Goal: Task Accomplishment & Management: Manage account settings

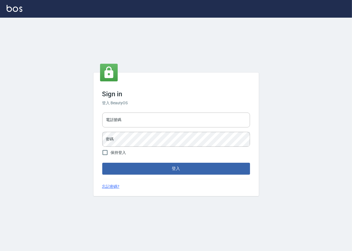
drag, startPoint x: 0, startPoint y: 0, endPoint x: 138, endPoint y: 127, distance: 187.6
click at [136, 121] on input "電話號碼" at bounding box center [176, 119] width 148 height 15
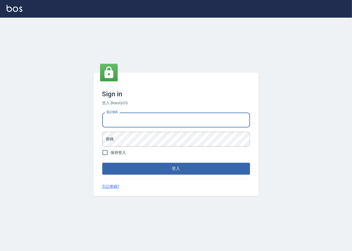
drag, startPoint x: 112, startPoint y: 152, endPoint x: 118, endPoint y: 148, distance: 7.0
click at [111, 152] on span "保持登入" at bounding box center [118, 153] width 15 height 6
click at [111, 152] on input "保持登入" at bounding box center [105, 153] width 12 height 12
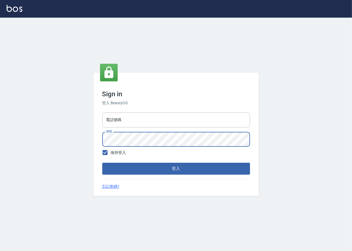
click at [116, 151] on span "保持登入" at bounding box center [118, 153] width 15 height 6
click at [111, 151] on input "保持登入" at bounding box center [105, 153] width 12 height 12
checkbox input "false"
click at [102, 163] on button "登入" at bounding box center [176, 169] width 148 height 12
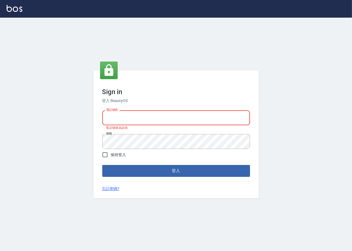
click at [141, 114] on input "電話號碼" at bounding box center [176, 117] width 148 height 15
type input "0909258357"
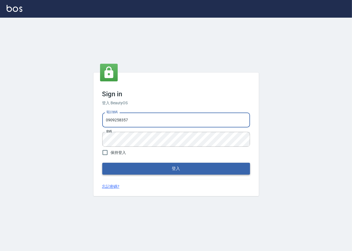
click at [140, 172] on button "登入" at bounding box center [176, 169] width 148 height 12
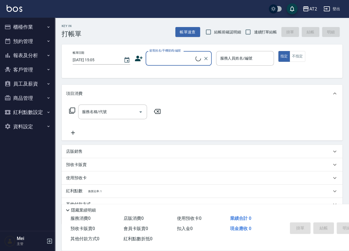
click at [35, 20] on button "櫃檯作業" at bounding box center [27, 27] width 51 height 14
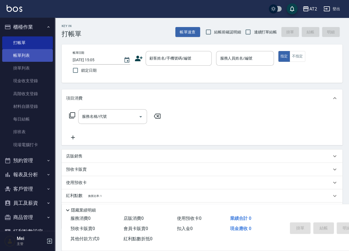
click at [39, 57] on link "帳單列表" at bounding box center [27, 55] width 51 height 13
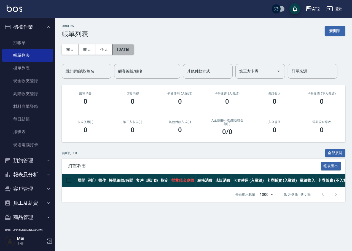
click at [131, 46] on button "[DATE]" at bounding box center [123, 49] width 21 height 10
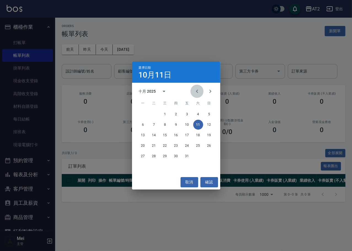
click at [195, 91] on icon "Previous month" at bounding box center [197, 91] width 7 height 7
click at [162, 145] on button "24" at bounding box center [165, 146] width 10 height 10
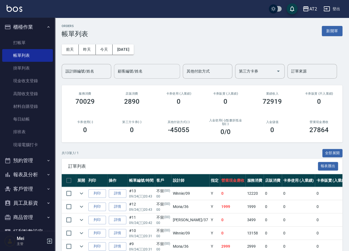
click at [169, 68] on input "顧客編號/姓名" at bounding box center [147, 71] width 61 height 10
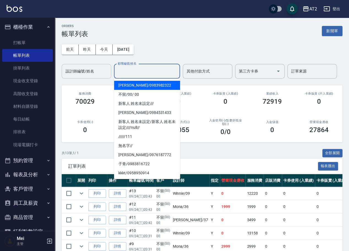
click at [87, 73] on input "設計師編號/姓名" at bounding box center [86, 71] width 45 height 10
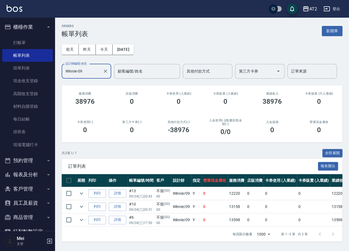
scroll to position [0, 33]
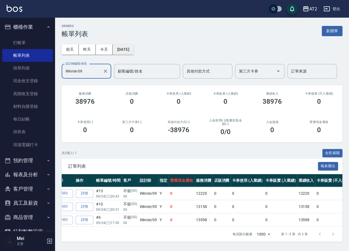
type input "Winnie-09"
click at [129, 50] on button "[DATE]" at bounding box center [123, 49] width 21 height 10
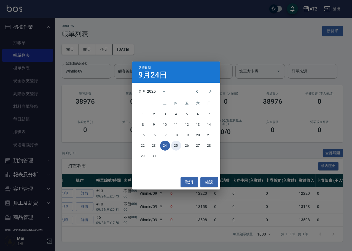
click at [177, 146] on button "25" at bounding box center [176, 146] width 10 height 10
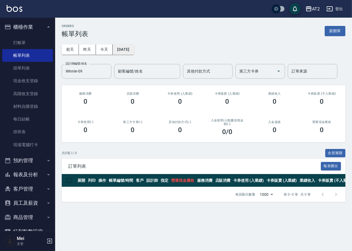
click at [134, 50] on button "[DATE]" at bounding box center [123, 49] width 21 height 10
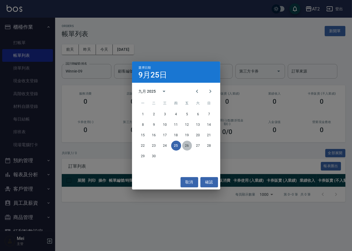
click at [186, 144] on button "26" at bounding box center [187, 146] width 10 height 10
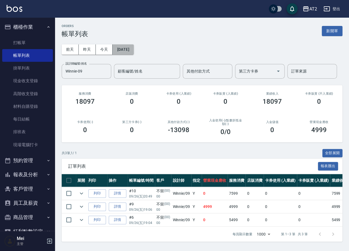
click at [131, 53] on button "[DATE]" at bounding box center [123, 49] width 21 height 10
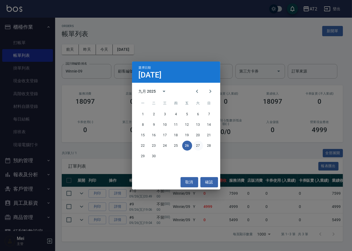
click at [198, 146] on button "27" at bounding box center [198, 146] width 10 height 10
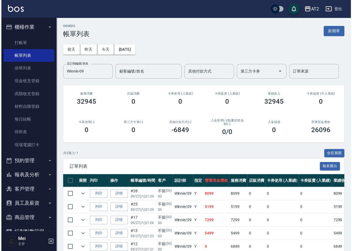
scroll to position [28, 0]
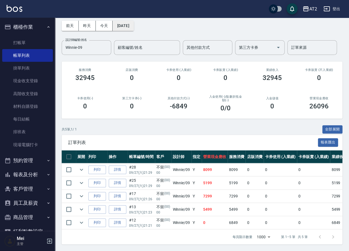
click at [128, 24] on button "[DATE]" at bounding box center [123, 26] width 21 height 10
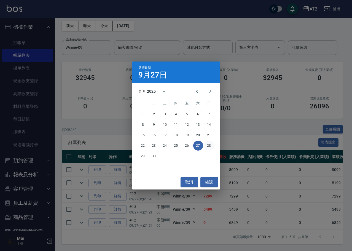
click at [210, 144] on button "28" at bounding box center [209, 146] width 10 height 10
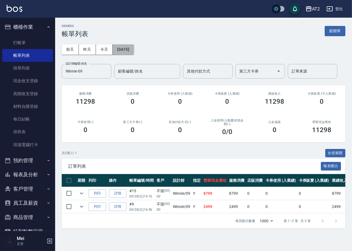
click at [129, 51] on button "[DATE]" at bounding box center [123, 49] width 21 height 10
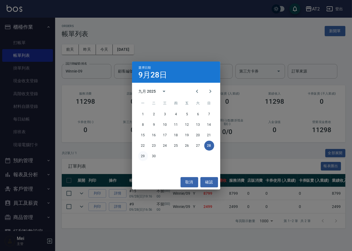
click at [145, 157] on button "29" at bounding box center [143, 156] width 10 height 10
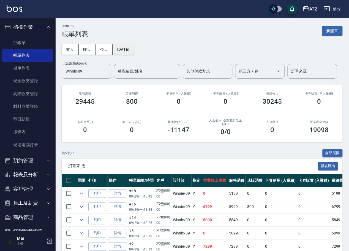
click at [129, 48] on button "[DATE]" at bounding box center [123, 49] width 21 height 10
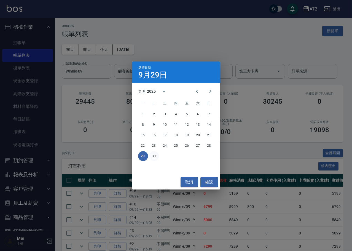
click at [152, 155] on button "30" at bounding box center [154, 156] width 10 height 10
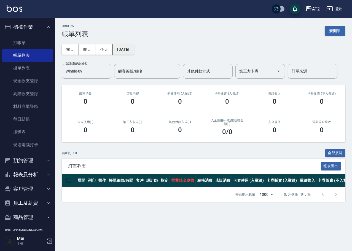
click at [134, 45] on button "[DATE]" at bounding box center [123, 49] width 21 height 10
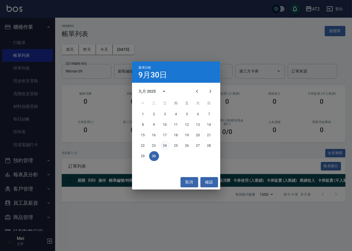
click at [161, 146] on button "24" at bounding box center [165, 146] width 10 height 10
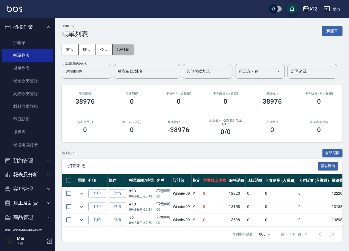
click at [134, 52] on button "[DATE]" at bounding box center [123, 49] width 21 height 10
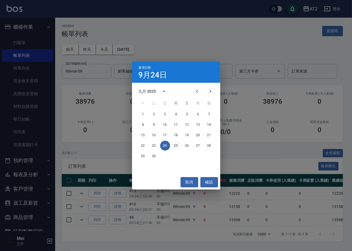
click at [176, 147] on button "25" at bounding box center [176, 146] width 10 height 10
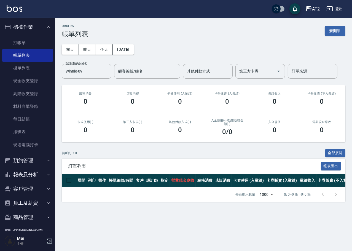
click at [188, 53] on div "[DATE] [DATE] [DATE] [DATE] 設計師編號/姓名 [PERSON_NAME]-09 設計師編號/姓名 顧客編號/姓名 顧客編號/姓名 …" at bounding box center [204, 58] width 284 height 41
click at [134, 47] on button "[DATE]" at bounding box center [123, 49] width 21 height 10
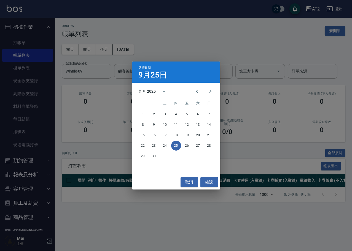
click at [199, 55] on div "選擇日期 [DATE] 九月 2025 一 二 三 四 五 六 日 1 2 3 4 5 6 7 8 9 10 11 12 13 14 15 16 17 18 …" at bounding box center [176, 125] width 352 height 251
